Goal: Transaction & Acquisition: Purchase product/service

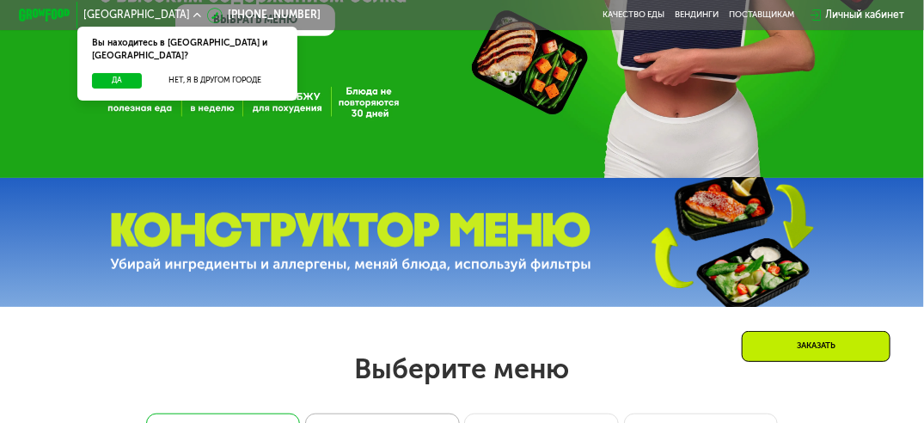
scroll to position [255, 0]
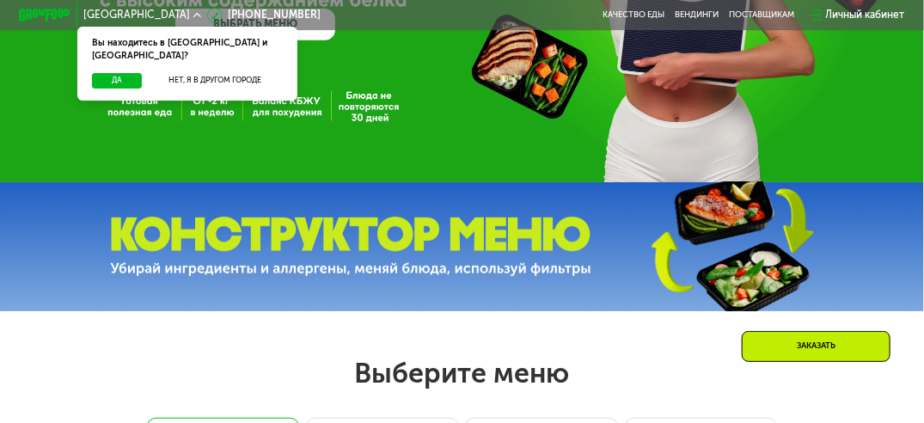
click at [120, 81] on div "Да Нет, я в другом городе" at bounding box center [188, 87] width 226 height 28
click at [125, 73] on button "Да" at bounding box center [117, 80] width 50 height 15
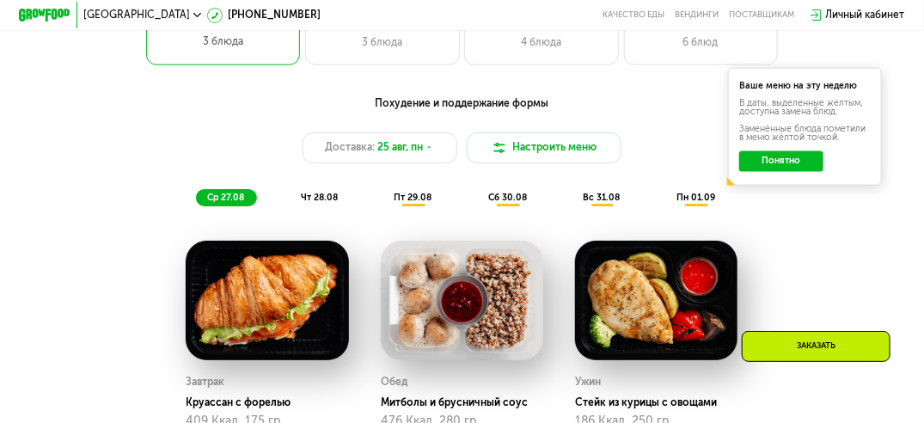
scroll to position [770, 0]
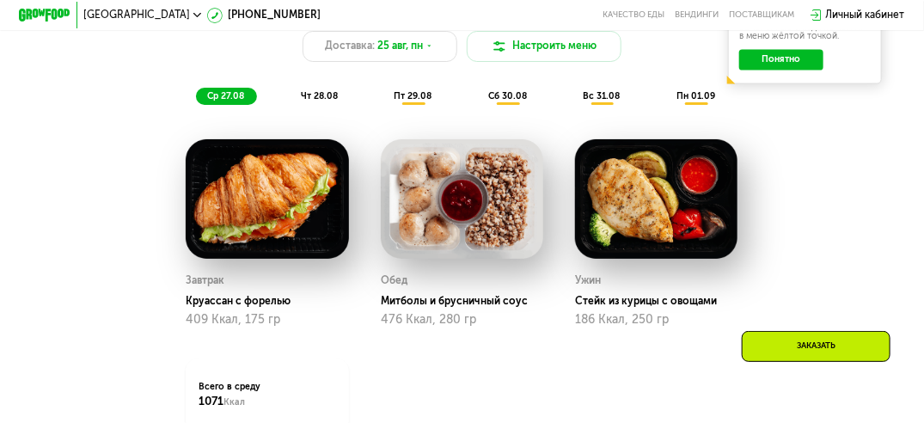
click at [383, 106] on div "чт 28.08" at bounding box center [414, 97] width 62 height 18
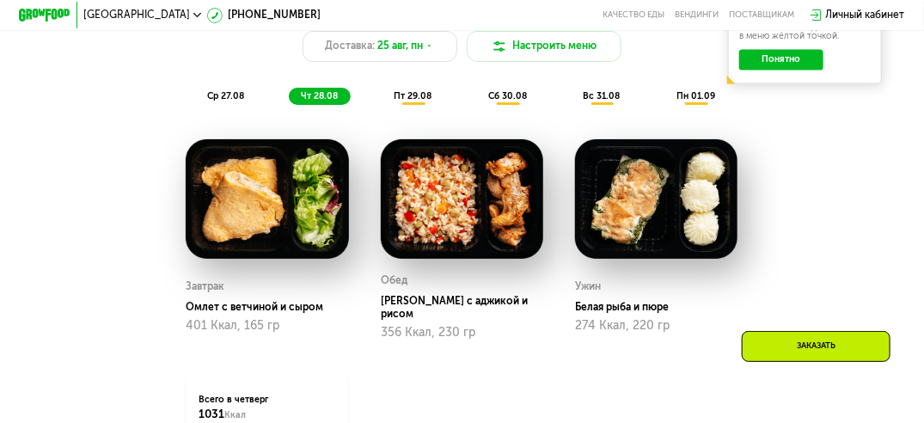
click at [231, 101] on span "ср 27.08" at bounding box center [225, 95] width 37 height 11
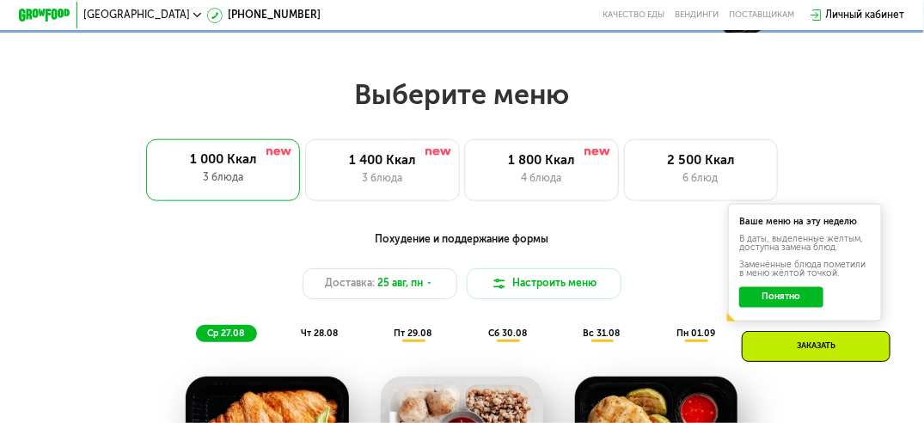
scroll to position [512, 0]
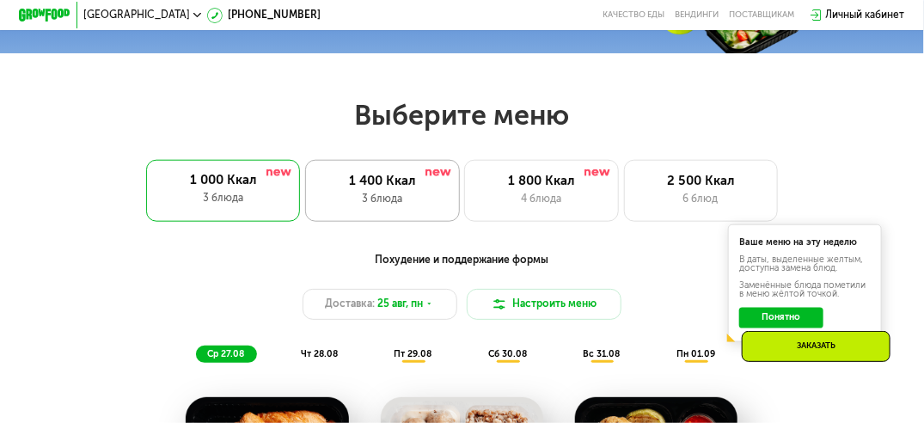
click at [399, 189] on div "1 400 Ккал" at bounding box center [382, 181] width 126 height 15
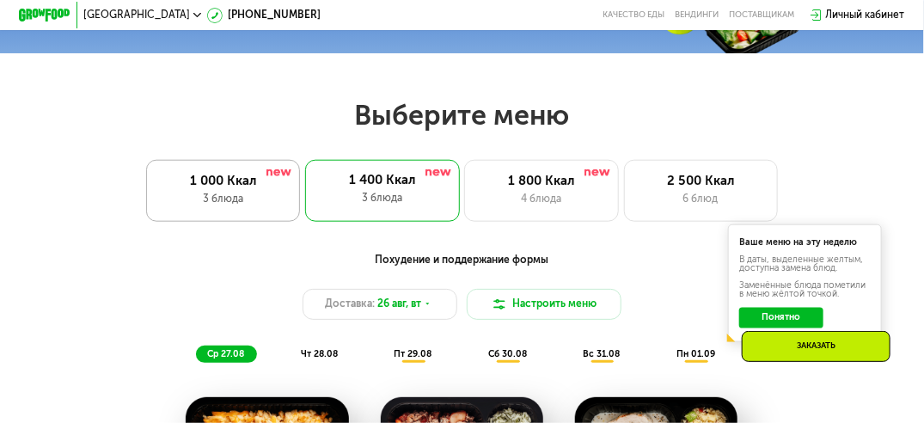
click at [253, 182] on div "1 000 Ккал" at bounding box center [223, 181] width 126 height 15
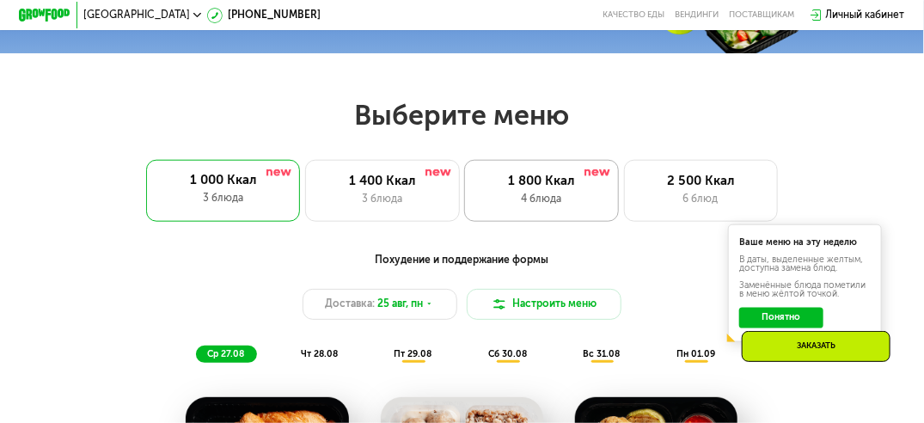
click at [624, 198] on div "1 800 Ккал 4 блюда" at bounding box center [701, 191] width 154 height 62
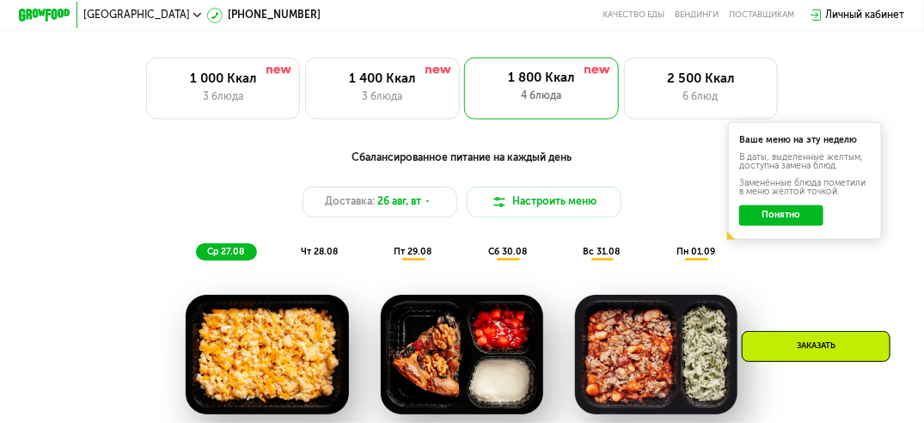
scroll to position [426, 0]
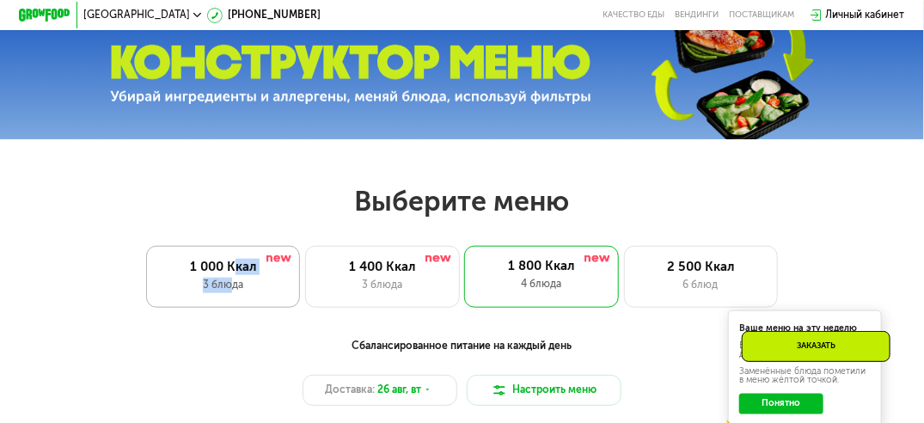
click at [305, 282] on div "1 000 Ккал 3 блюда" at bounding box center [382, 277] width 154 height 62
